Goal: Information Seeking & Learning: Learn about a topic

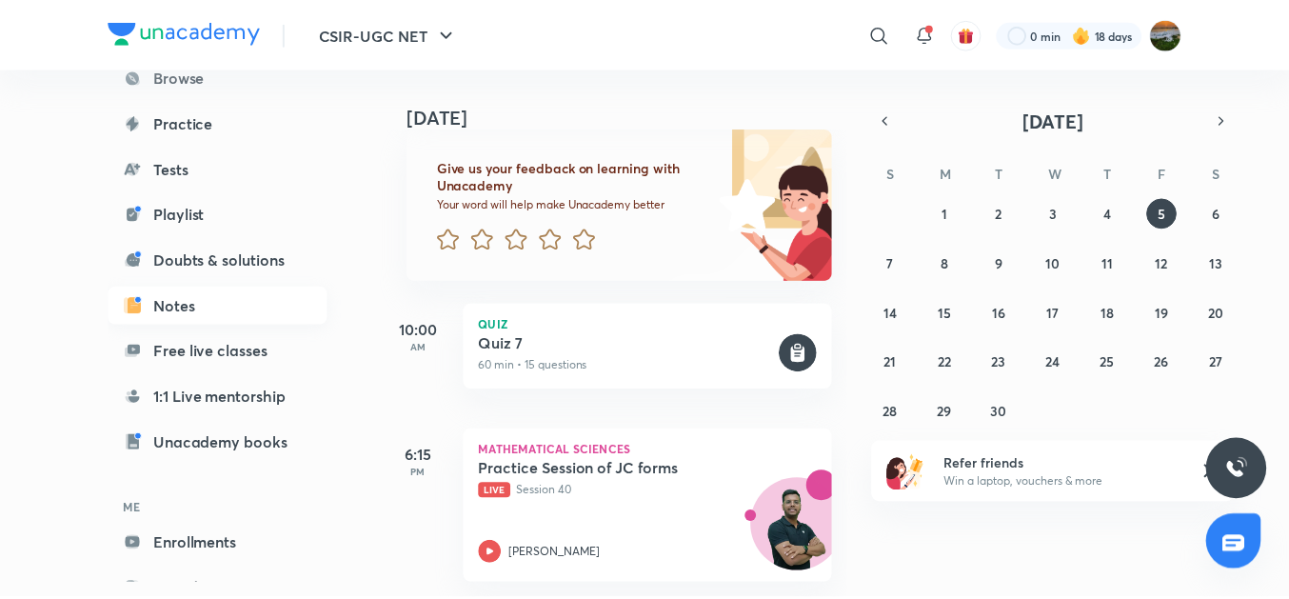
scroll to position [212, 0]
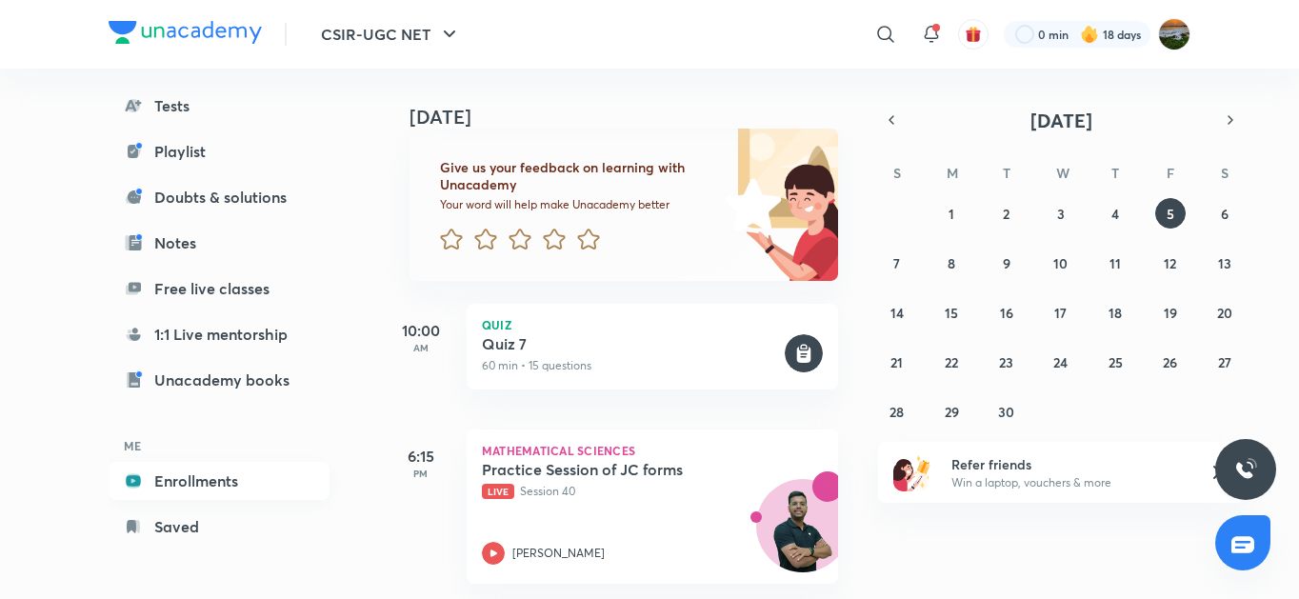
click at [217, 484] on link "Enrollments" at bounding box center [219, 481] width 221 height 38
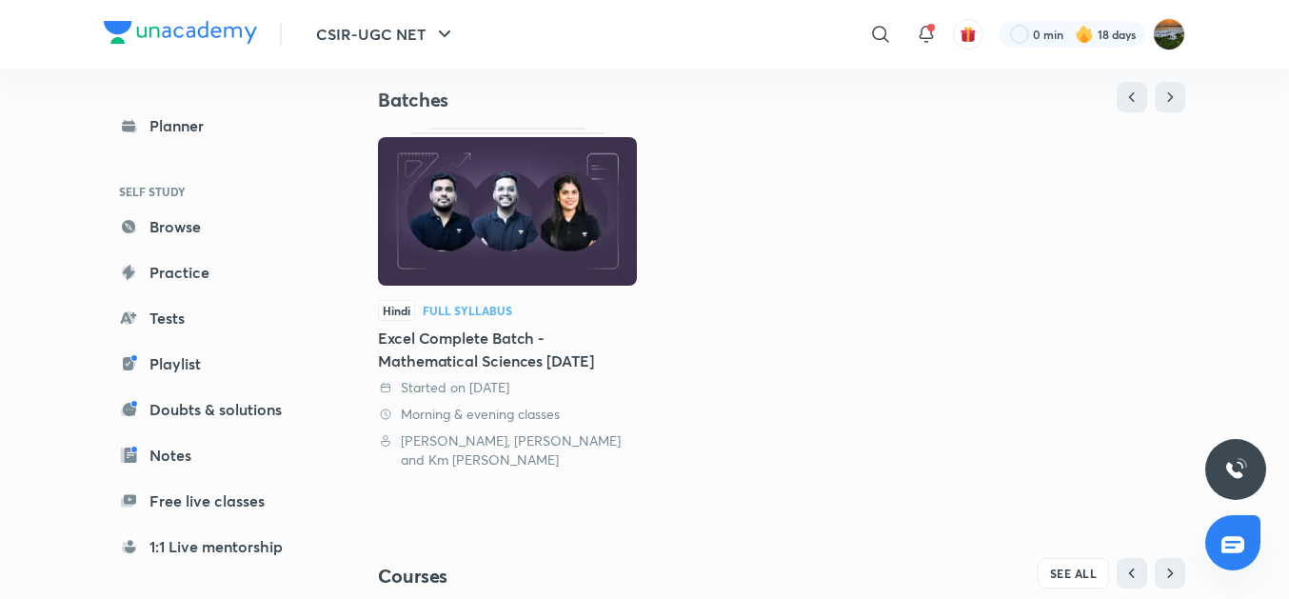
scroll to position [541, 0]
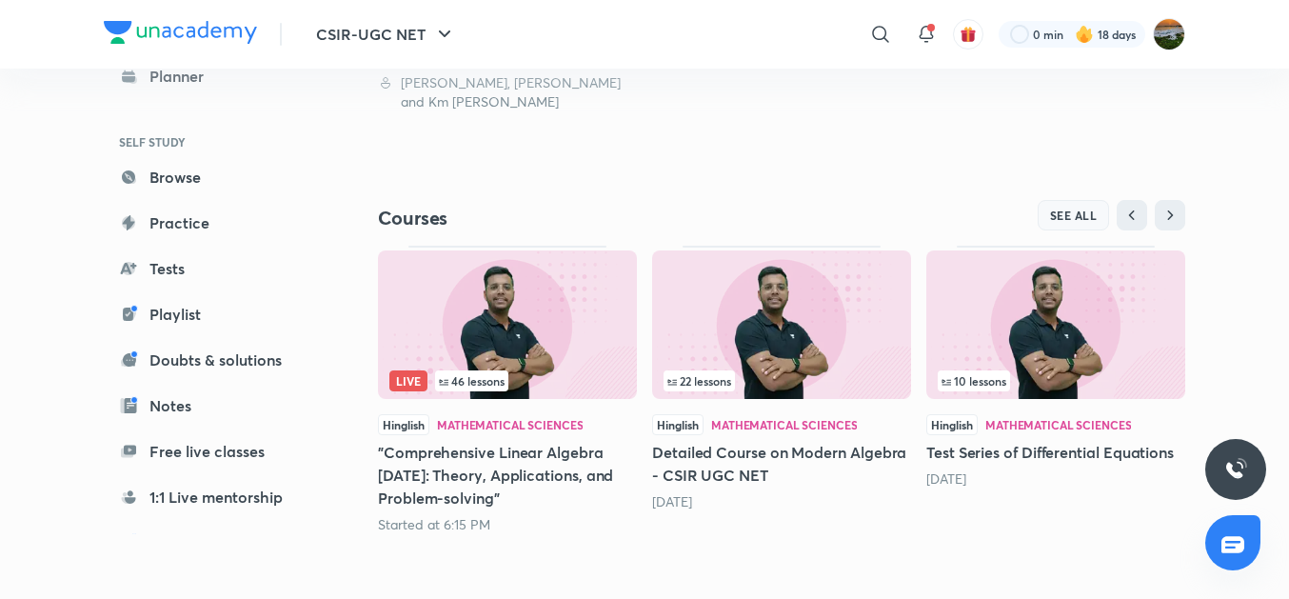
click at [1074, 215] on span "SEE ALL" at bounding box center [1074, 214] width 48 height 13
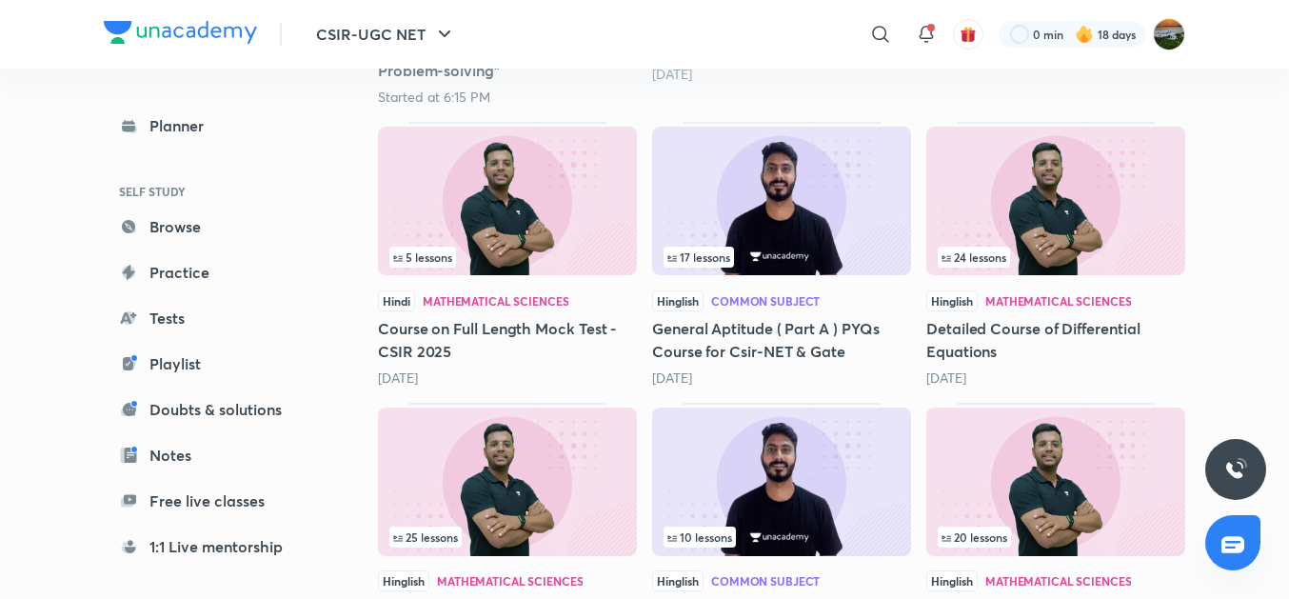
scroll to position [546, 0]
click at [1047, 332] on h5 "Detailed Course of Differential Equations" at bounding box center [1055, 340] width 259 height 46
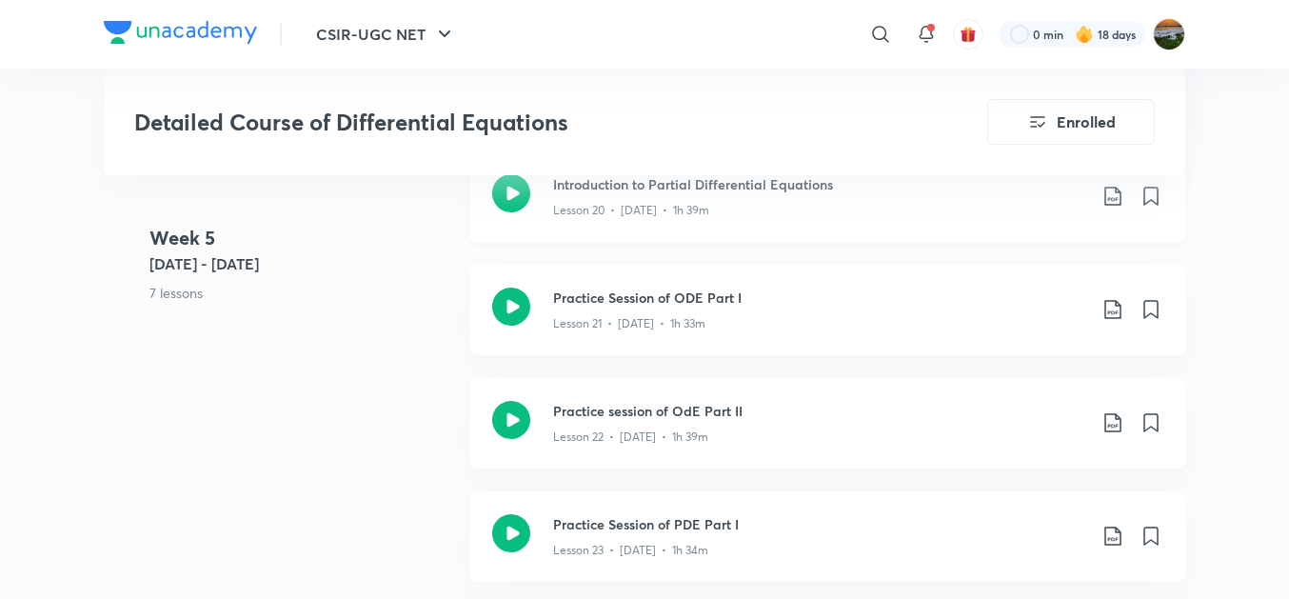
scroll to position [3708, 0]
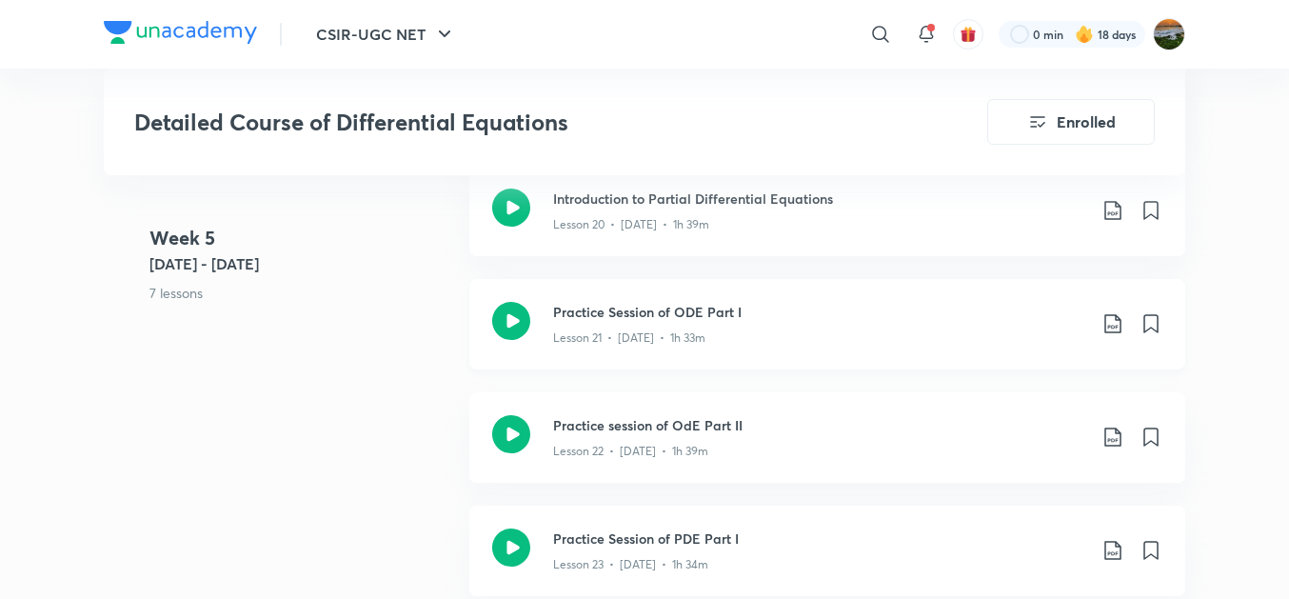
click at [710, 309] on h3 "Practice Session of ODE Part I" at bounding box center [819, 312] width 533 height 20
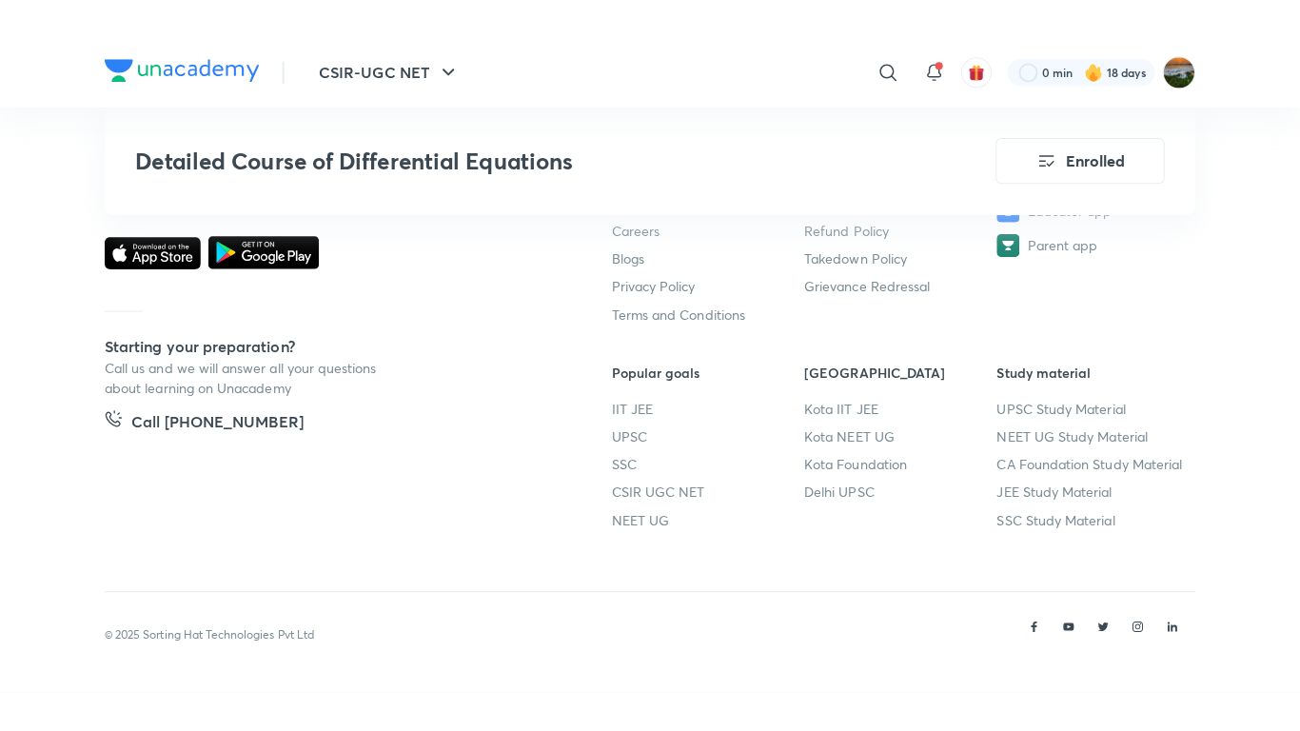
scroll to position [4863, 0]
